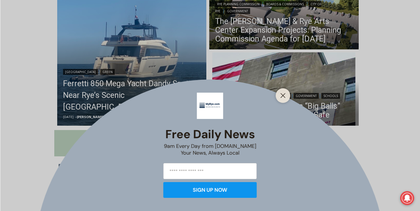
scroll to position [187, 0]
click at [283, 95] on line "Close" at bounding box center [283, 95] width 4 height 4
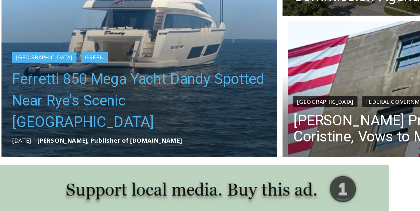
click at [111, 104] on link "Ferretti 850 Mega Yacht Dandy Spotted Near Rye’s Scenic [GEOGRAPHIC_DATA]" at bounding box center [132, 94] width 138 height 35
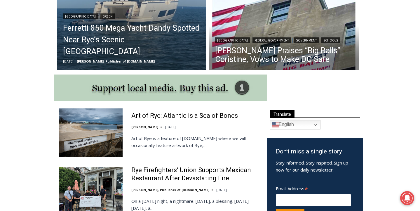
scroll to position [242, 0]
